Goal: Information Seeking & Learning: Learn about a topic

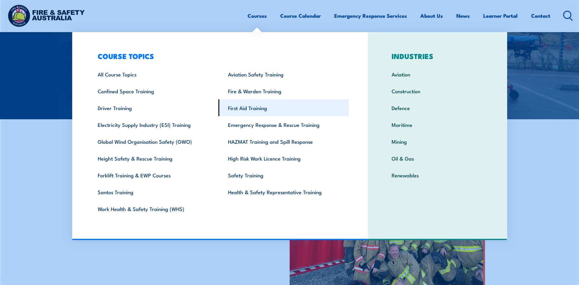
scroll to position [61, 0]
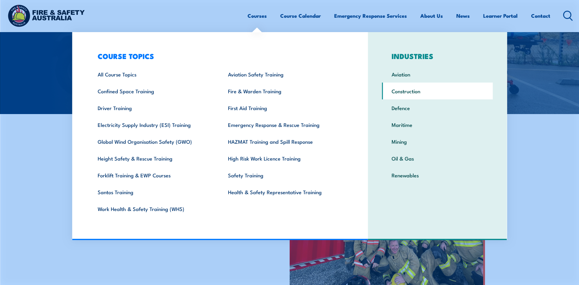
click at [400, 97] on link "Construction" at bounding box center [437, 90] width 111 height 17
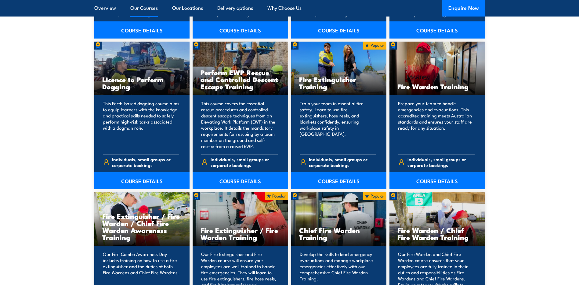
scroll to position [794, 0]
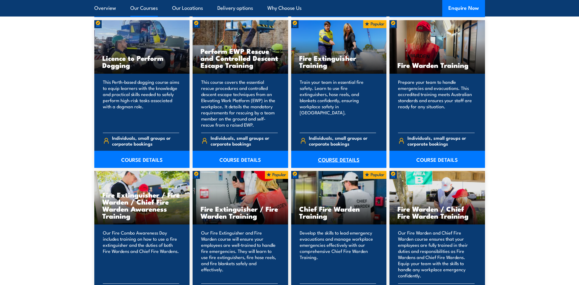
click at [333, 159] on link "COURSE DETAILS" at bounding box center [339, 159] width 96 height 17
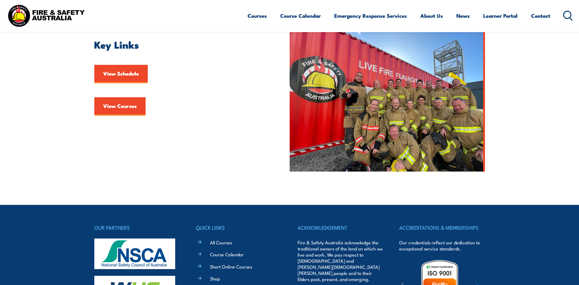
scroll to position [183, 0]
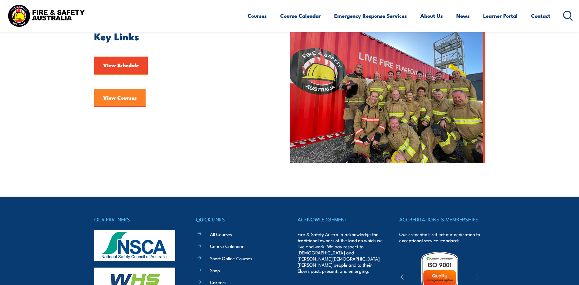
click at [130, 95] on link "View Courses" at bounding box center [119, 98] width 51 height 18
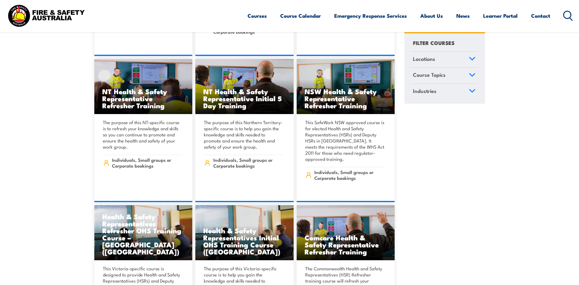
scroll to position [2505, 0]
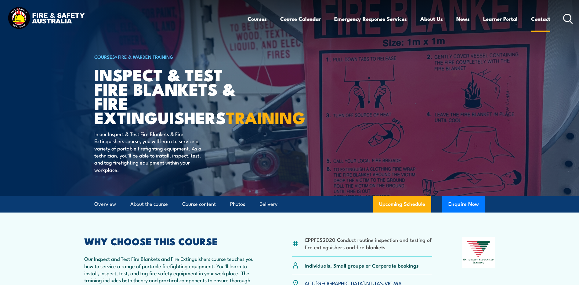
click at [544, 19] on link "Contact" at bounding box center [541, 19] width 19 height 16
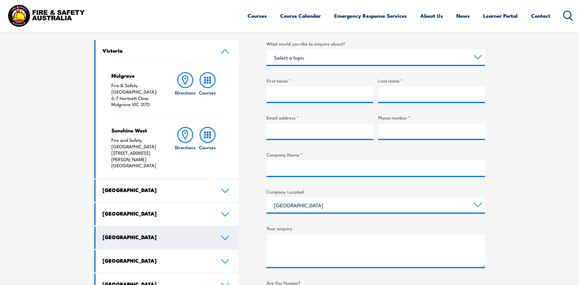
scroll to position [214, 0]
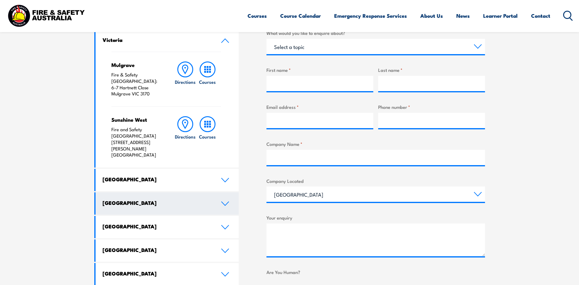
click at [223, 201] on icon at bounding box center [225, 203] width 8 height 5
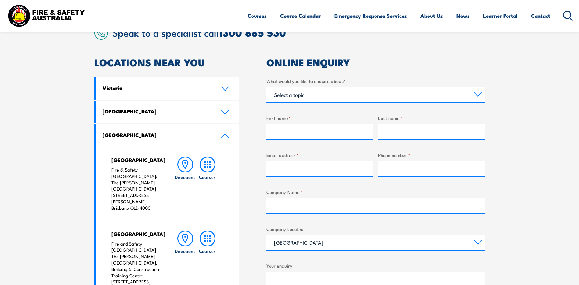
scroll to position [153, 0]
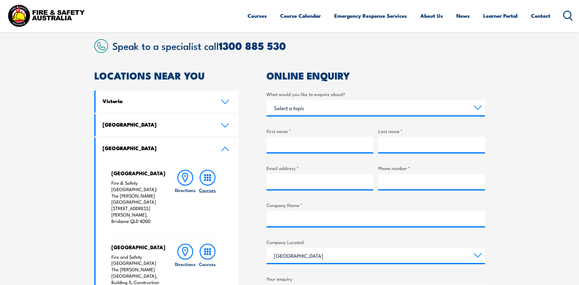
click at [206, 177] on icon at bounding box center [208, 178] width 16 height 16
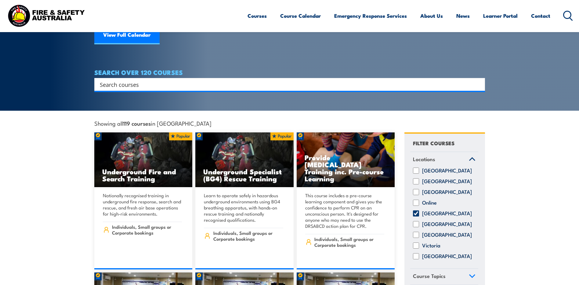
scroll to position [92, 0]
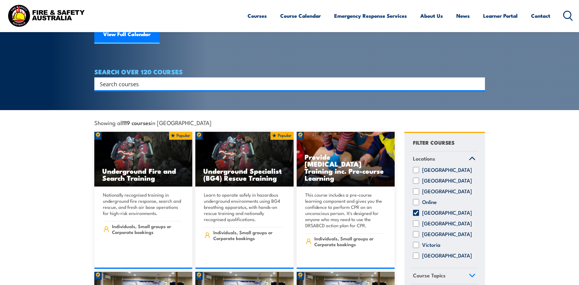
click at [136, 79] on input "Search input" at bounding box center [286, 83] width 372 height 9
paste input "CPPFES2020"
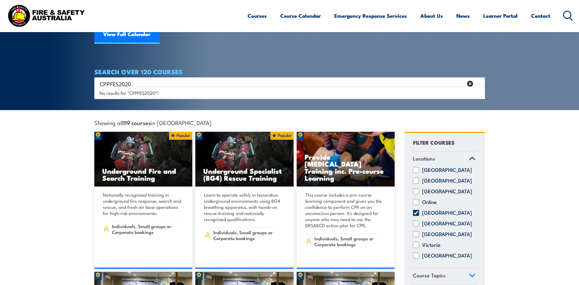
type input "CPPFES2020"
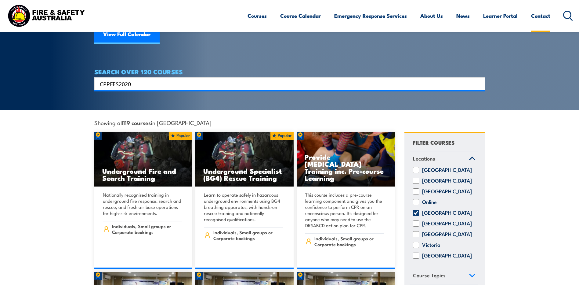
click at [535, 15] on link "Contact" at bounding box center [541, 16] width 19 height 16
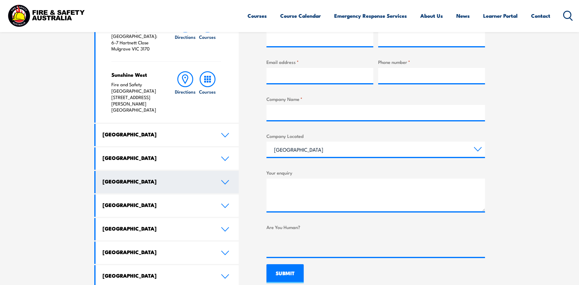
scroll to position [275, 0]
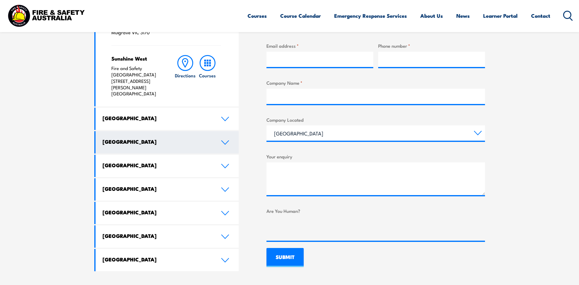
click at [222, 131] on link "[GEOGRAPHIC_DATA]" at bounding box center [168, 142] width 144 height 22
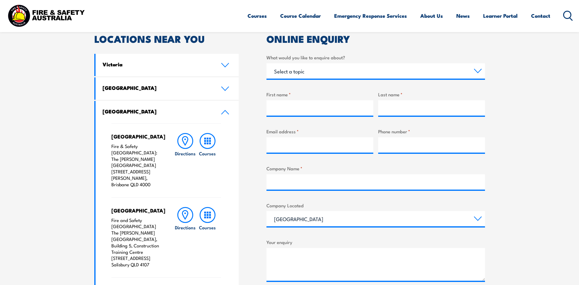
scroll to position [183, 0]
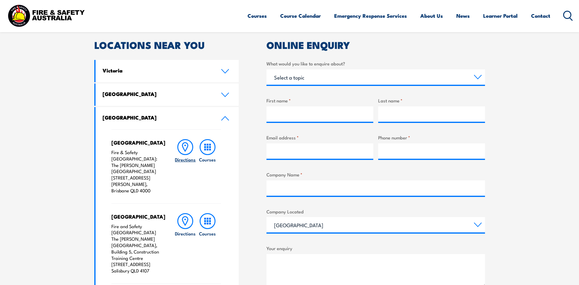
click at [187, 148] on icon at bounding box center [185, 147] width 5 height 9
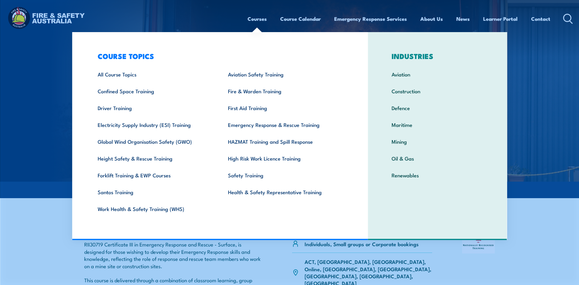
click at [259, 19] on link "Courses" at bounding box center [257, 19] width 19 height 16
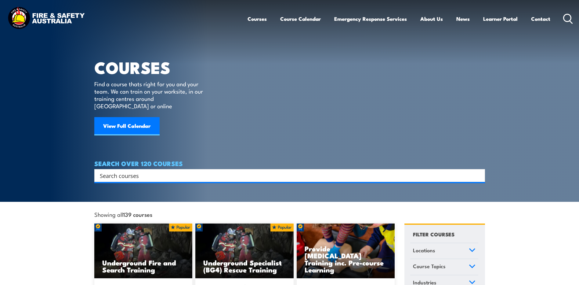
paste input "CPPFES2020"
type input "CPPFES2020"
